Goal: Find specific page/section: Find specific page/section

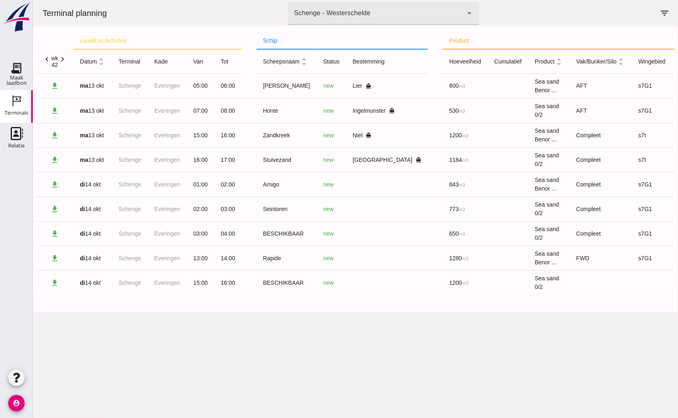
scroll to position [0, 71]
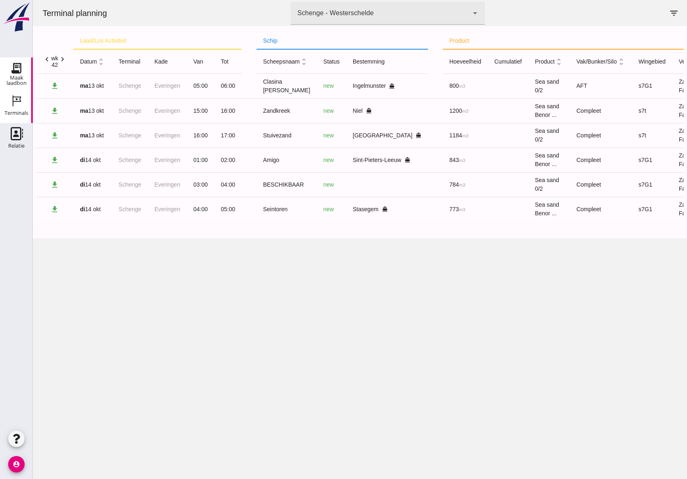
click at [20, 60] on link "Maak laadbon Maak laadbon" at bounding box center [16, 73] width 33 height 33
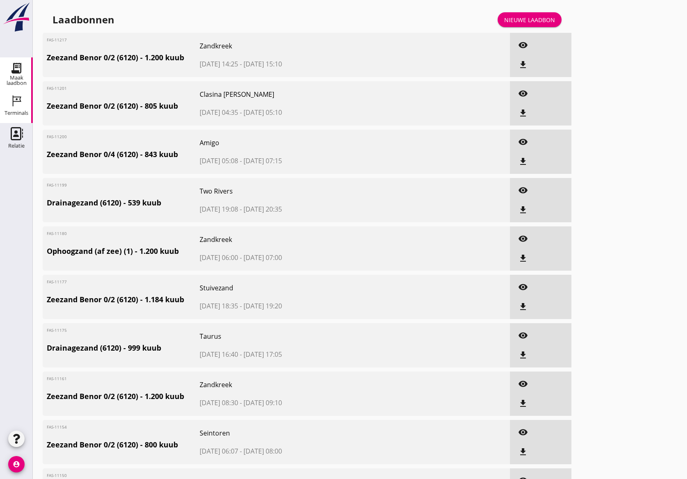
click at [18, 107] on div "Terminals" at bounding box center [17, 112] width 24 height 11
